Goal: Task Accomplishment & Management: Manage account settings

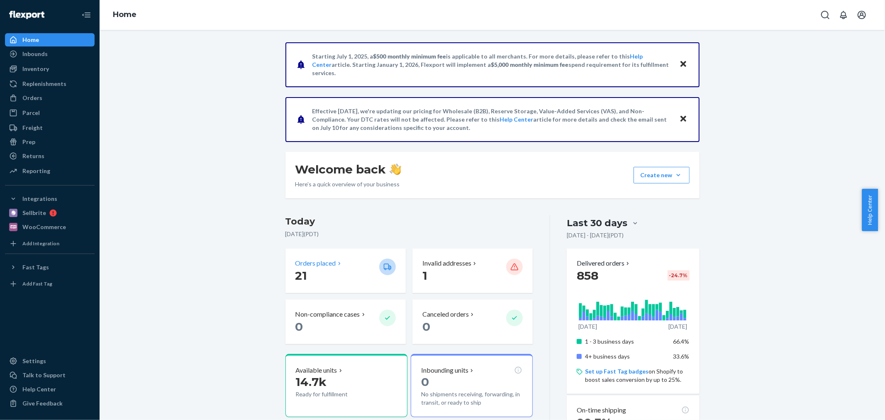
click at [308, 258] on p "Orders placed" at bounding box center [315, 263] width 41 height 10
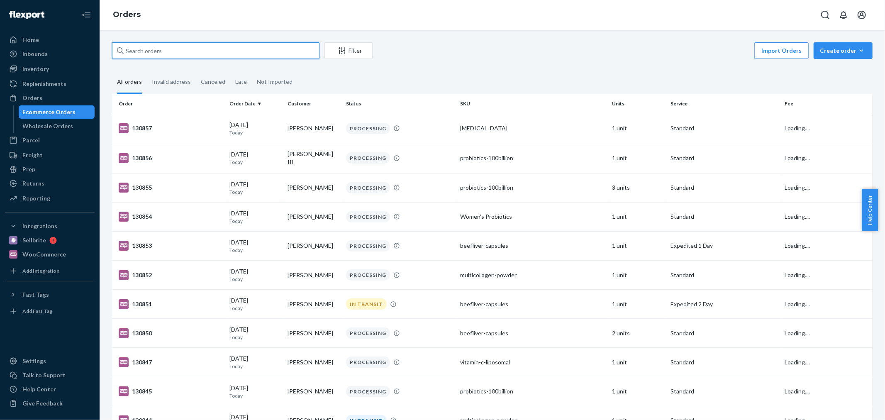
click at [159, 50] on input "text" at bounding box center [215, 50] width 207 height 17
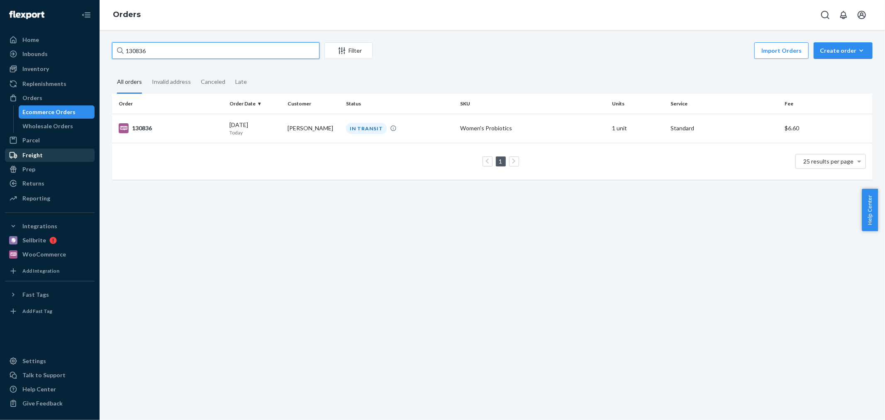
type input "130836"
click at [380, 134] on td "IN TRANSIT" at bounding box center [400, 128] width 114 height 29
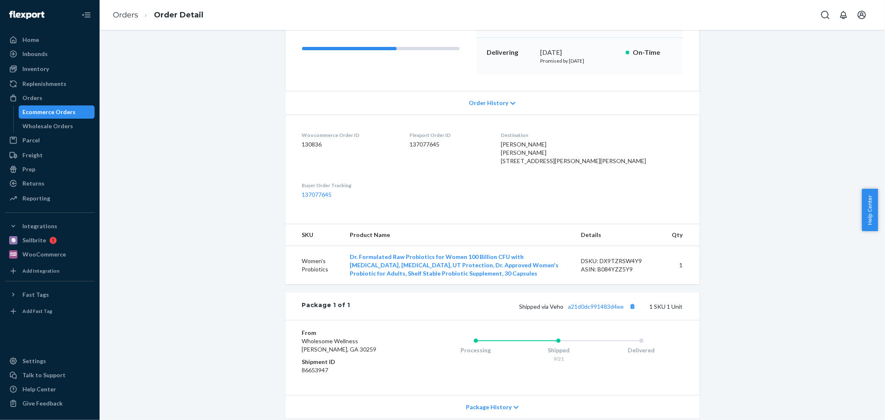
scroll to position [210, 0]
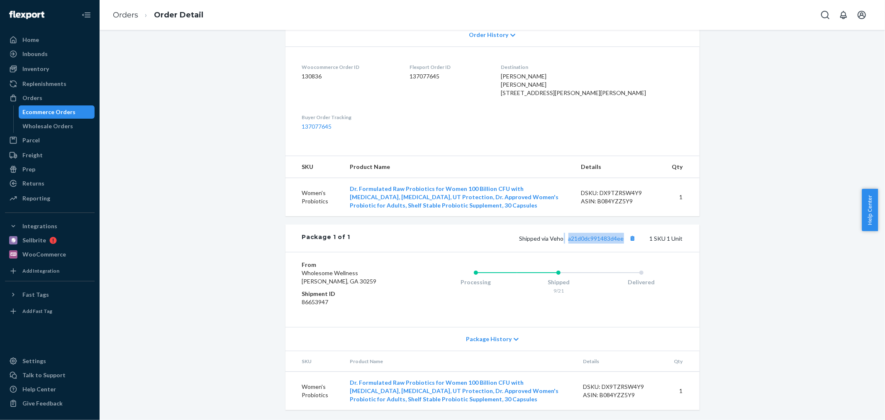
drag, startPoint x: 561, startPoint y: 240, endPoint x: 627, endPoint y: 246, distance: 66.2
click at [627, 246] on div "Package 1 of 1 Shipped via Veho a21d0dc991483d4ee 1 SKU 1 Unit" at bounding box center [492, 237] width 414 height 27
click at [874, 226] on span "Help Center" at bounding box center [869, 210] width 16 height 42
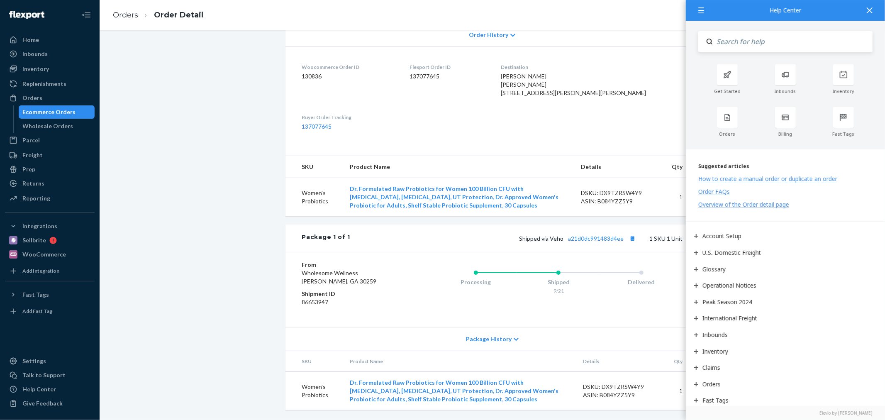
click at [562, 245] on div "Package 1 of 1 Shipped via Veho a21d0dc991483d4ee 1 SKU 1 Unit" at bounding box center [492, 237] width 414 height 27
drag, startPoint x: 581, startPoint y: 243, endPoint x: 620, endPoint y: 246, distance: 39.9
click at [620, 246] on div "Package 1 of 1 Shipped via Veho a21d0dc991483d4ee 1 SKU 1 Unit" at bounding box center [492, 237] width 414 height 27
copy link "a21d0dc991483d4ee"
click at [872, 15] on div at bounding box center [869, 10] width 18 height 20
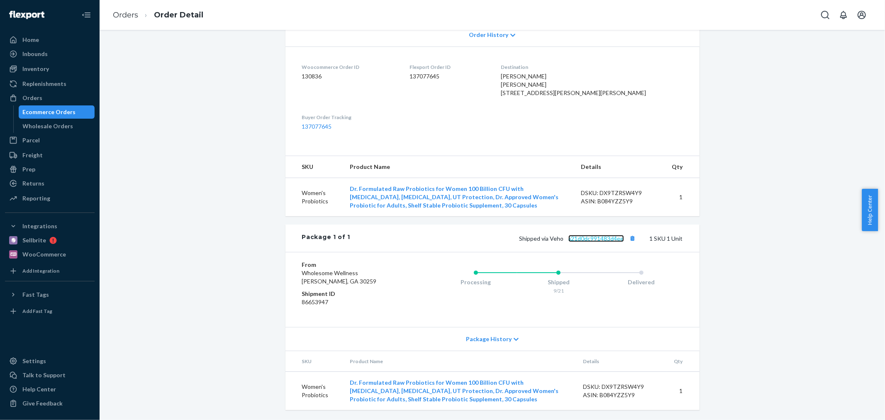
click at [615, 237] on link "a21d0dc991483d4ee" at bounding box center [596, 238] width 56 height 7
click at [45, 111] on div "Ecommerce Orders" at bounding box center [49, 112] width 53 height 8
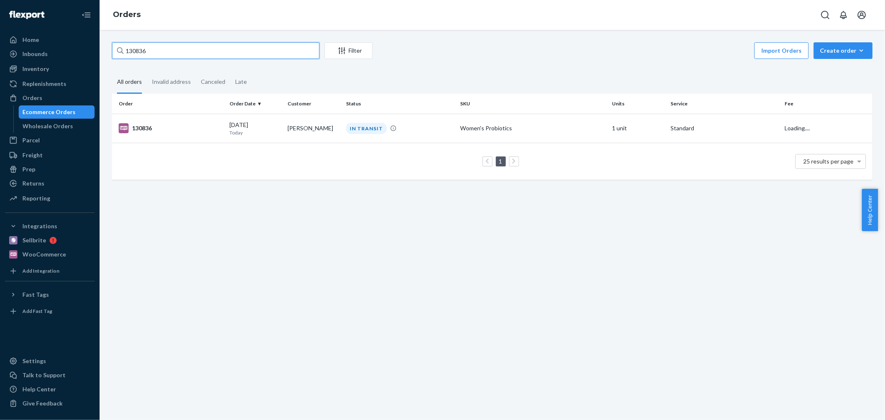
click at [148, 50] on input "130836" at bounding box center [215, 50] width 207 height 17
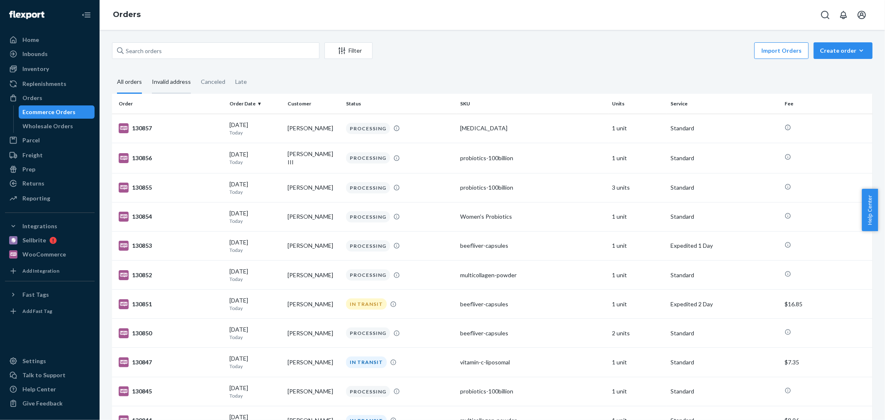
click at [168, 80] on div "Invalid address" at bounding box center [171, 82] width 39 height 23
click at [147, 71] on input "Invalid address" at bounding box center [147, 71] width 0 height 0
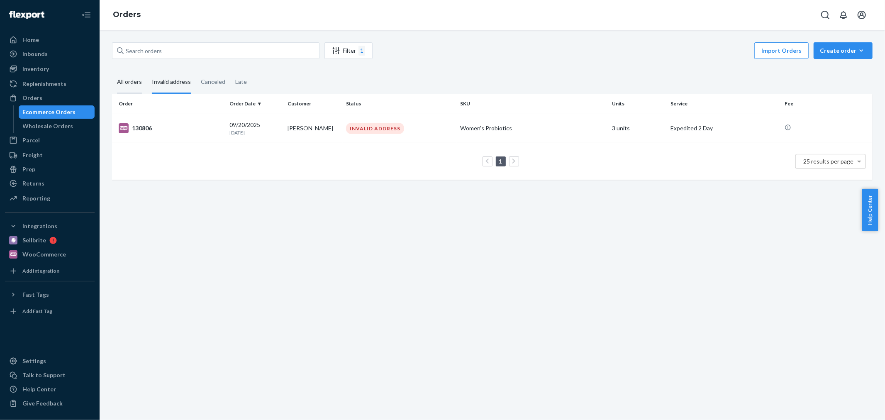
click at [131, 82] on div "All orders" at bounding box center [129, 82] width 25 height 23
click at [112, 71] on input "All orders" at bounding box center [112, 71] width 0 height 0
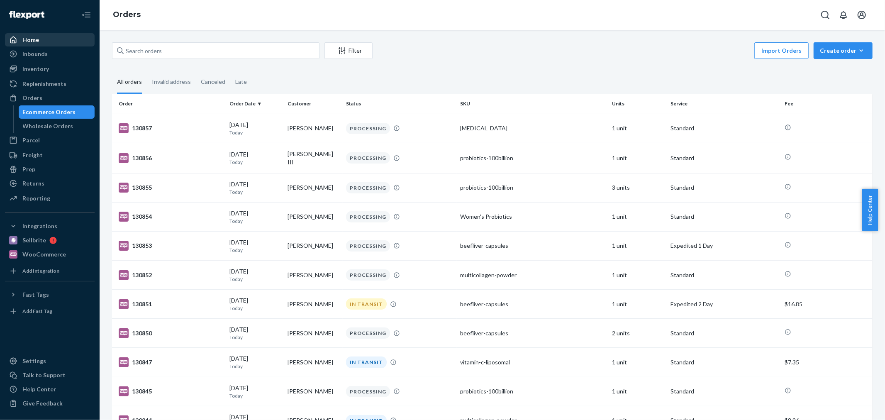
click at [44, 33] on link "Home" at bounding box center [50, 39] width 90 height 13
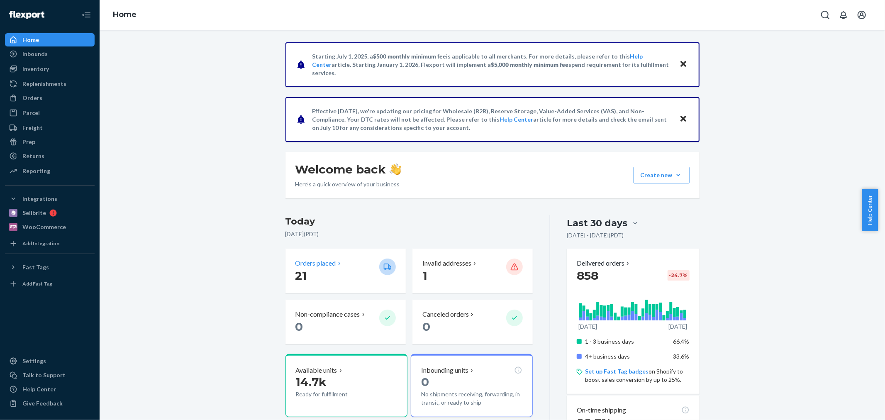
click at [308, 265] on p "Orders placed" at bounding box center [315, 263] width 41 height 10
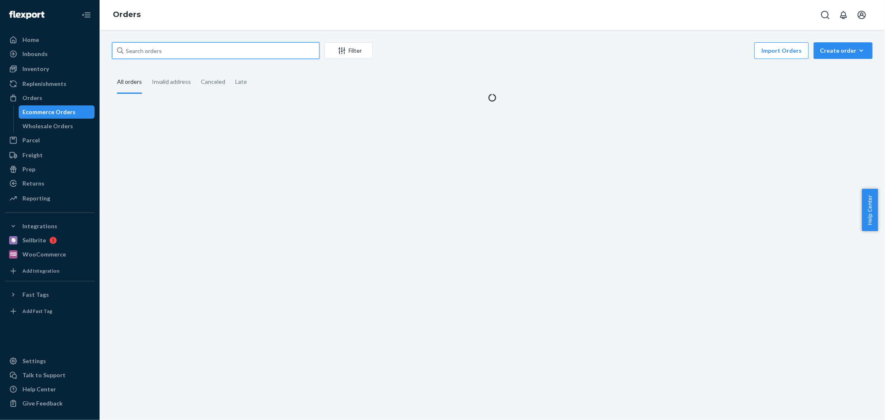
click at [221, 56] on input "text" at bounding box center [215, 50] width 207 height 17
paste input "#BJRCSANOXL"
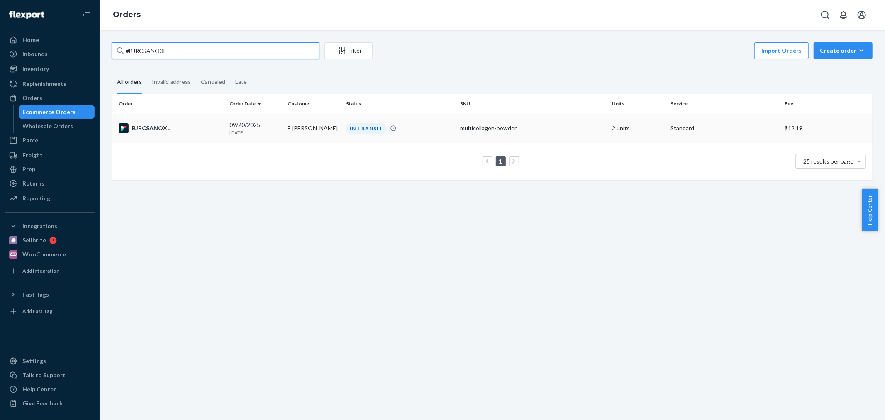
type input "#BJRCSANOXL"
click at [293, 115] on td "E [PERSON_NAME]" at bounding box center [313, 128] width 58 height 29
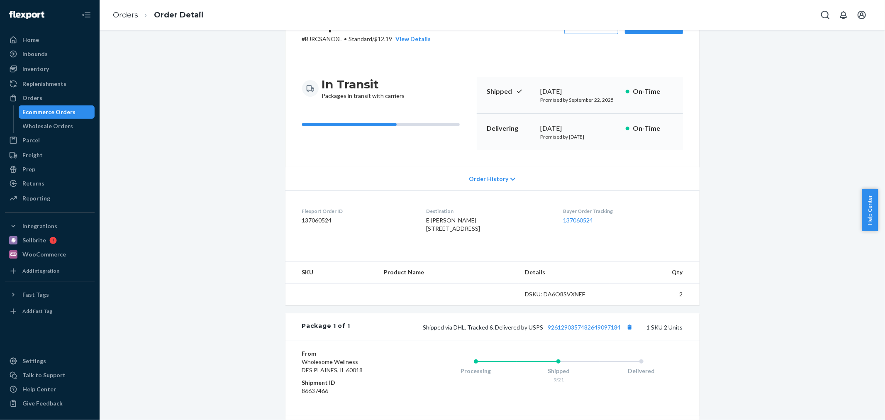
scroll to position [92, 0]
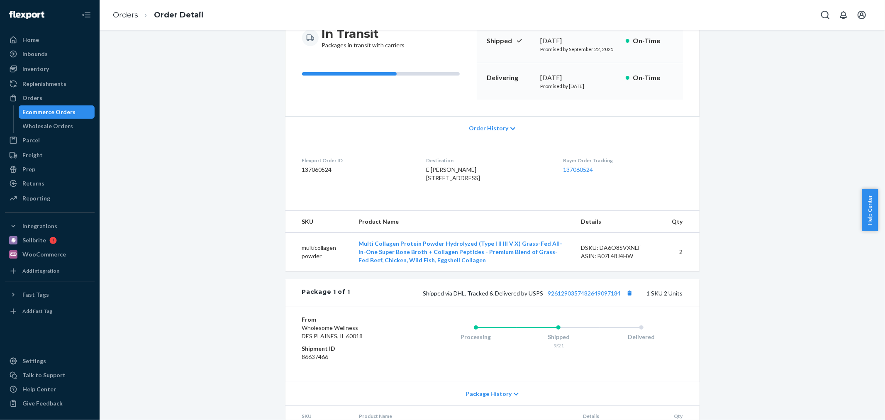
drag, startPoint x: 543, startPoint y: 293, endPoint x: 546, endPoint y: 304, distance: 10.8
click at [544, 294] on div "Flexport Order # BJRCSANOXL • Standard / $12.19 View Details Create Return Dupl…" at bounding box center [492, 207] width 414 height 514
drag, startPoint x: 541, startPoint y: 310, endPoint x: 619, endPoint y: 314, distance: 78.0
click at [619, 298] on div "Shipped via DHL, Tracked & Delivered by USPS 9261290357482649097184 1 SKU 2 Uni…" at bounding box center [516, 292] width 332 height 11
copy link "9261290357482649097184"
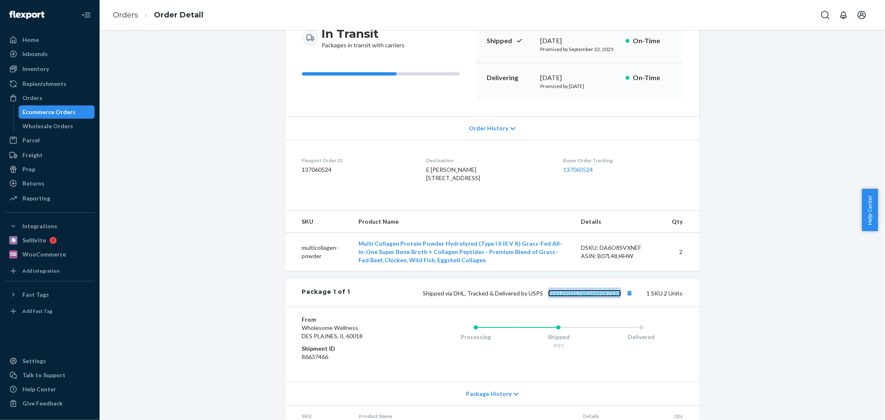
click at [592, 297] on link "9261290357482649097184" at bounding box center [584, 292] width 73 height 7
click at [41, 108] on div "Ecommerce Orders" at bounding box center [49, 112] width 53 height 8
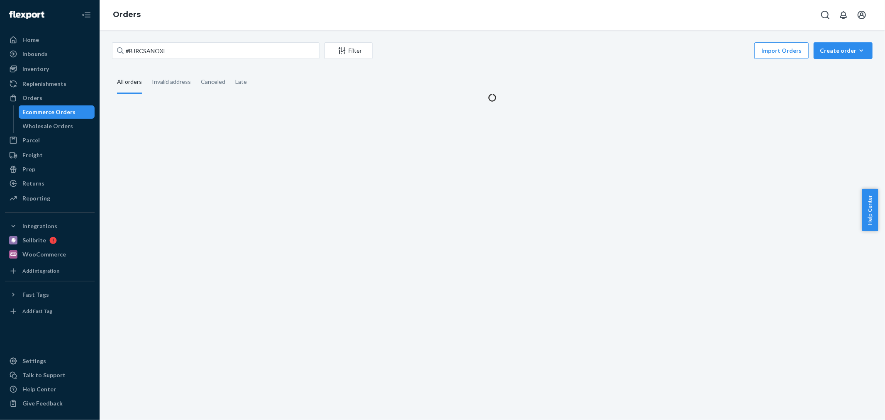
click at [160, 41] on div "#BJRCSANOXL Filter Import Orders Create order Ecommerce order Removal order All…" at bounding box center [492, 225] width 785 height 390
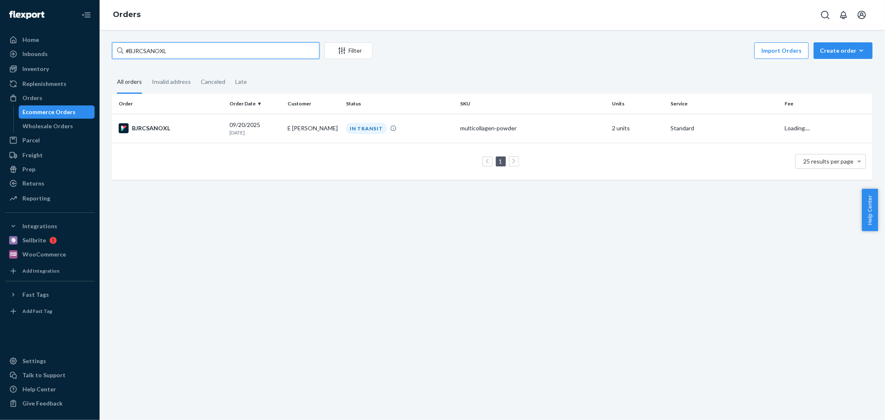
click at [153, 53] on input "#BJRCSANOXL" at bounding box center [215, 50] width 207 height 17
click at [153, 52] on input "#BJRCSANOXL" at bounding box center [215, 50] width 207 height 17
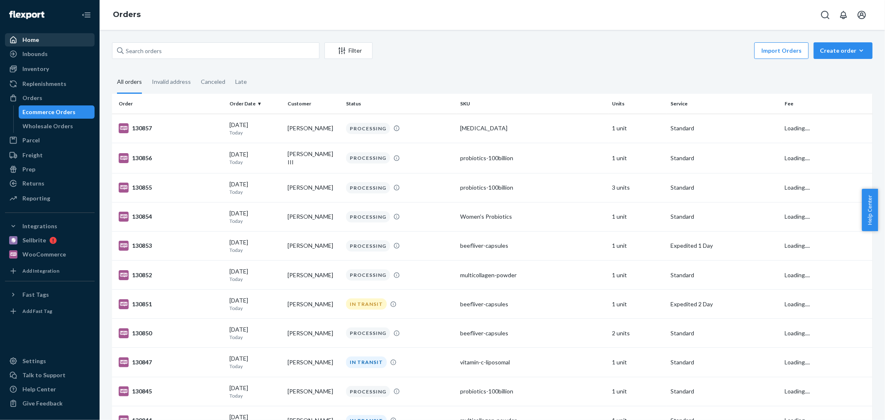
click at [49, 40] on div "Home" at bounding box center [50, 40] width 88 height 12
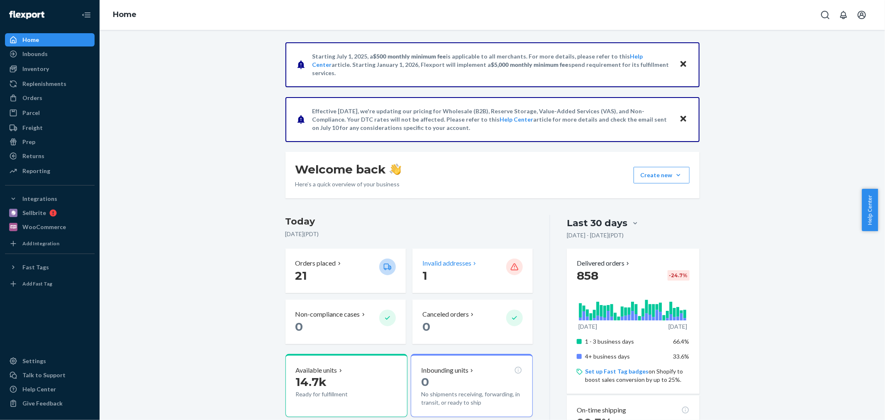
click at [426, 262] on p "Invalid addresses" at bounding box center [446, 263] width 49 height 10
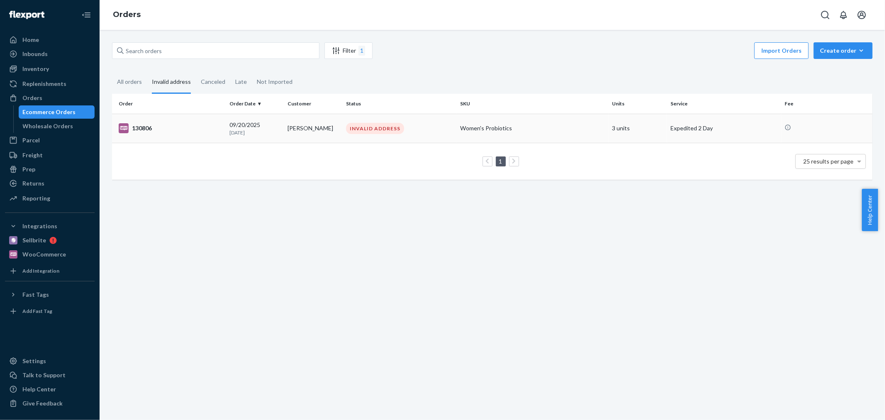
click at [171, 131] on div "130806" at bounding box center [171, 128] width 104 height 10
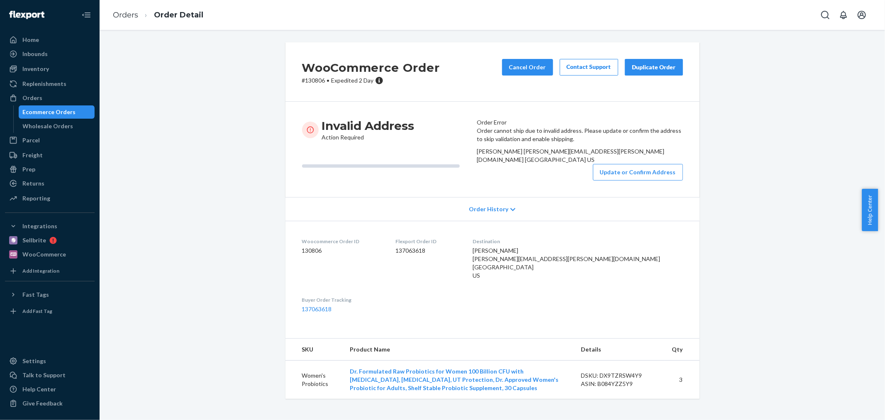
click at [547, 279] on span "[PERSON_NAME] [PERSON_NAME][EMAIL_ADDRESS][PERSON_NAME][DOMAIN_NAME] [GEOGRAPHI…" at bounding box center [565, 263] width 187 height 32
copy span "[PERSON_NAME]"
click at [164, 123] on div "WooCommerce Order # 130806 • Expedited 2 Day Cancel Order Contact Support Dupli…" at bounding box center [492, 225] width 773 height 366
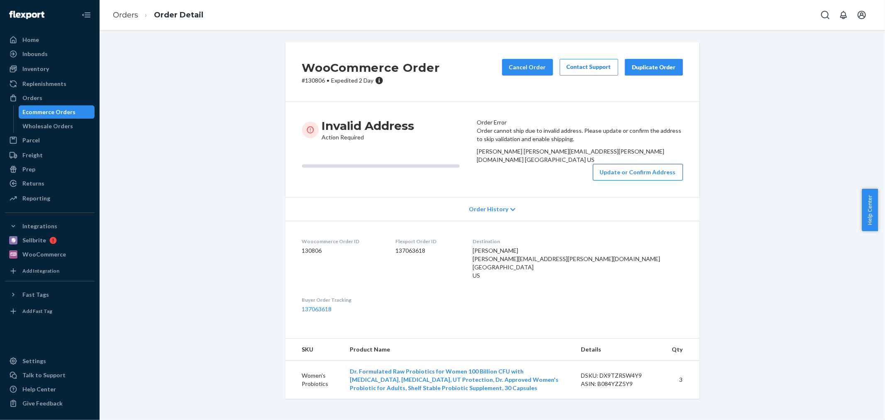
click at [646, 180] on button "Update or Confirm Address" at bounding box center [638, 172] width 90 height 17
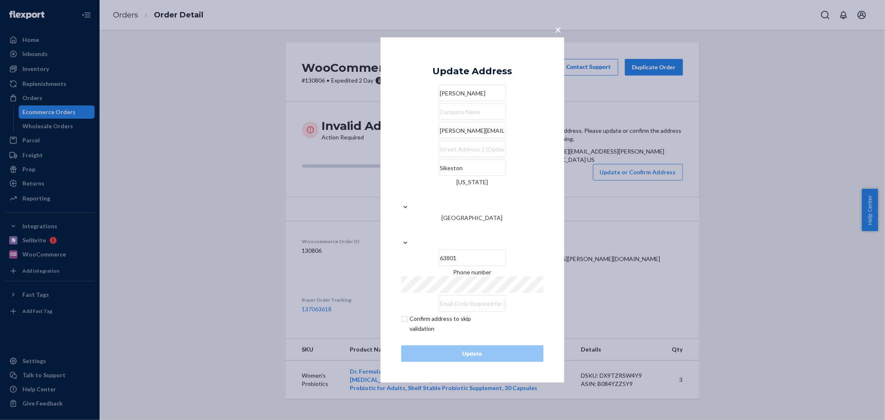
click at [438, 139] on input "[PERSON_NAME][EMAIL_ADDRESS][PERSON_NAME][DOMAIN_NAME]" at bounding box center [471, 130] width 67 height 17
paste input "1103 Tulip Trace"
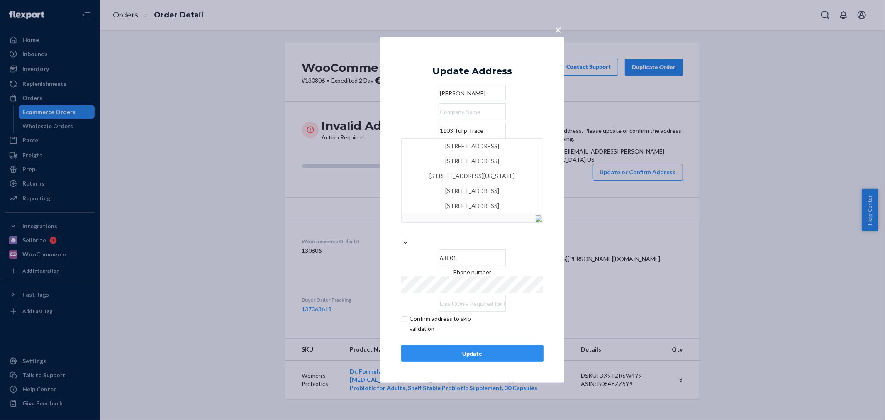
type input "1103 Tulip Trace"
click at [461, 345] on button "Update" at bounding box center [472, 353] width 142 height 17
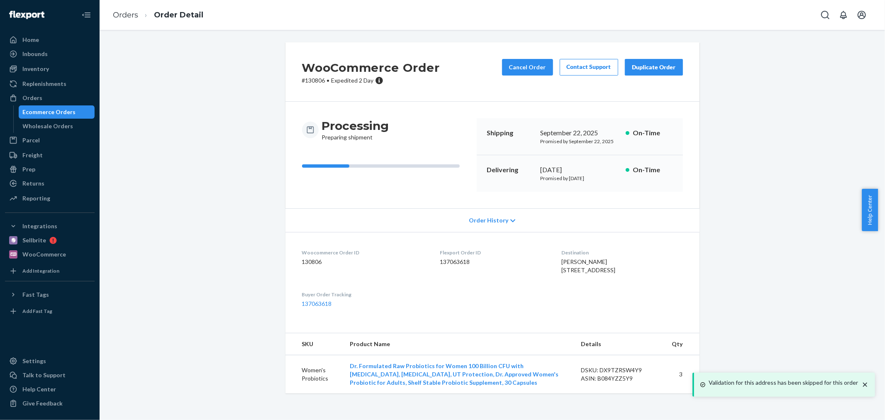
click at [865, 382] on icon "close toast" at bounding box center [865, 384] width 4 height 4
click at [835, 350] on div "WooCommerce Order # 130806 • Expedited 2 Day Cancel Order Contact Support Dupli…" at bounding box center [492, 222] width 773 height 361
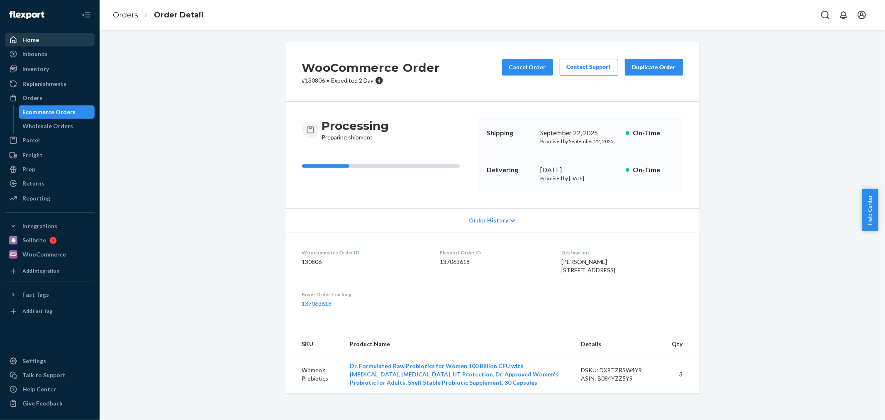
click at [48, 40] on div "Home" at bounding box center [50, 40] width 88 height 12
